Goal: Use online tool/utility: Use online tool/utility

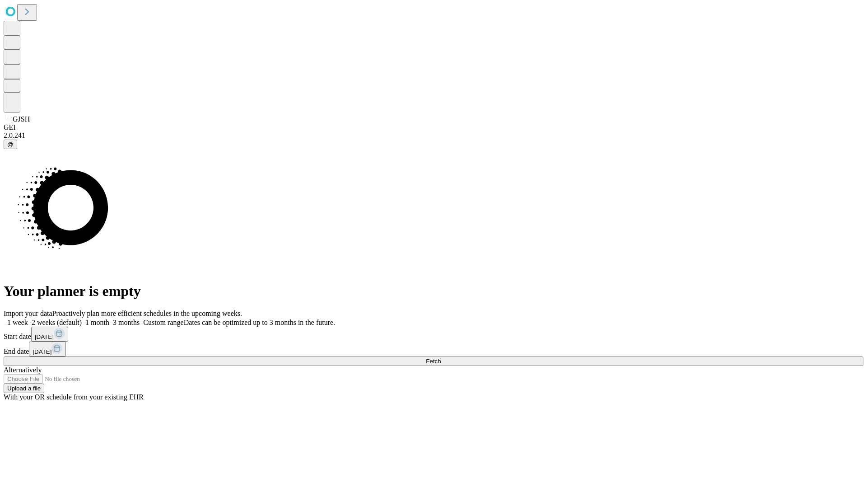
click at [441, 358] on span "Fetch" at bounding box center [433, 361] width 15 height 7
